Goal: Information Seeking & Learning: Learn about a topic

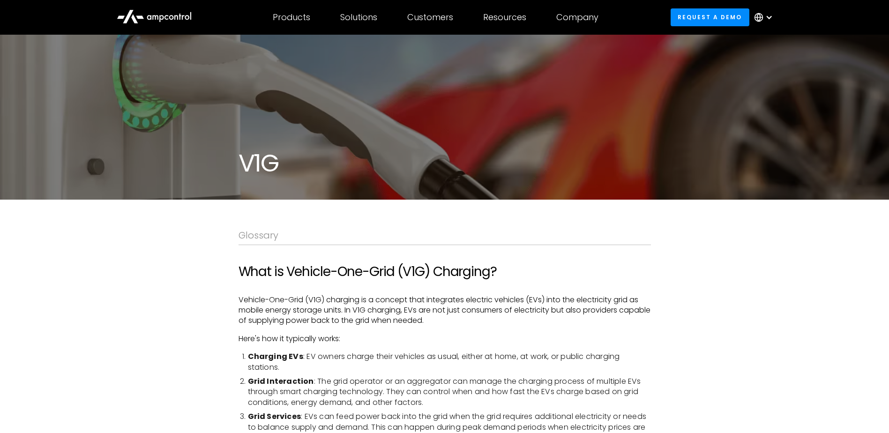
drag, startPoint x: 0, startPoint y: 0, endPoint x: 691, endPoint y: 247, distance: 734.3
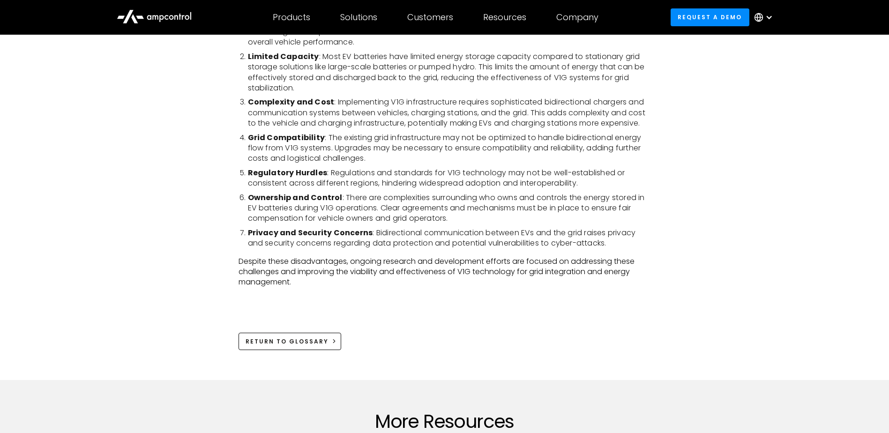
scroll to position [1312, 0]
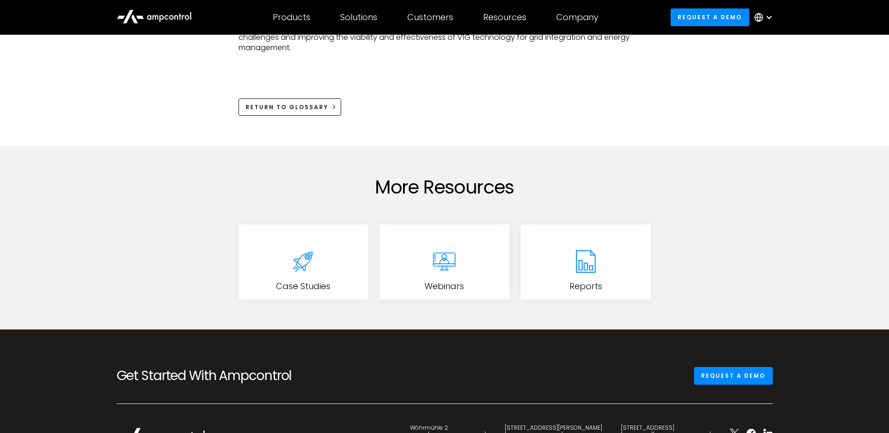
click at [259, 267] on link "Case Studies" at bounding box center [304, 261] width 130 height 75
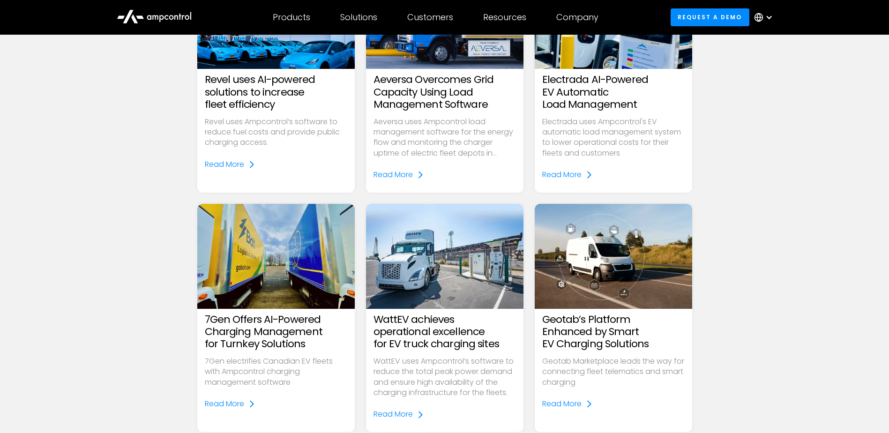
scroll to position [234, 0]
